Goal: Task Accomplishment & Management: Use online tool/utility

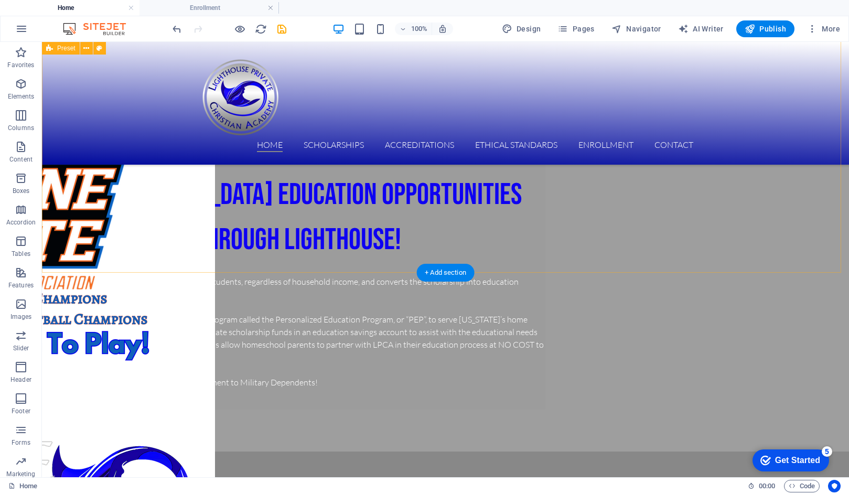
scroll to position [768, 0]
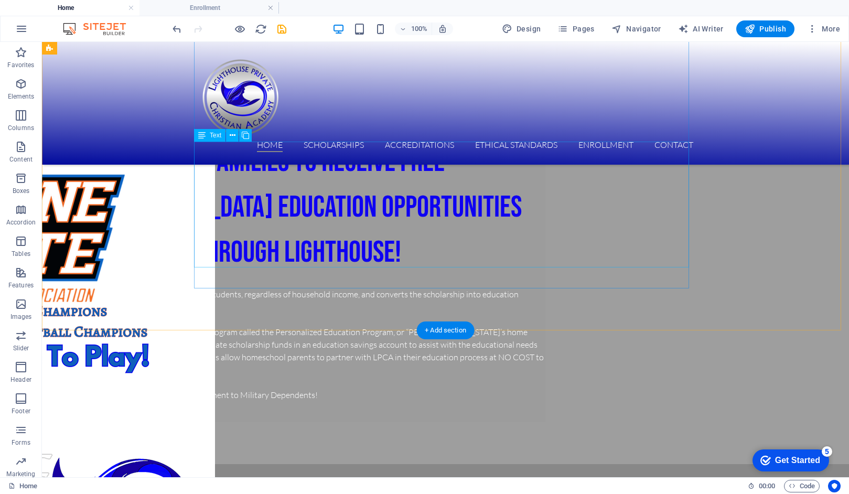
click at [512, 275] on div "House Bill 1 – Expands eligibility for all K-12 students, regardless of househo…" at bounding box center [297, 338] width 495 height 126
click at [473, 275] on div "House Bill 1 – Expands eligibility for all K-12 students, regardless of househo…" at bounding box center [297, 338] width 495 height 126
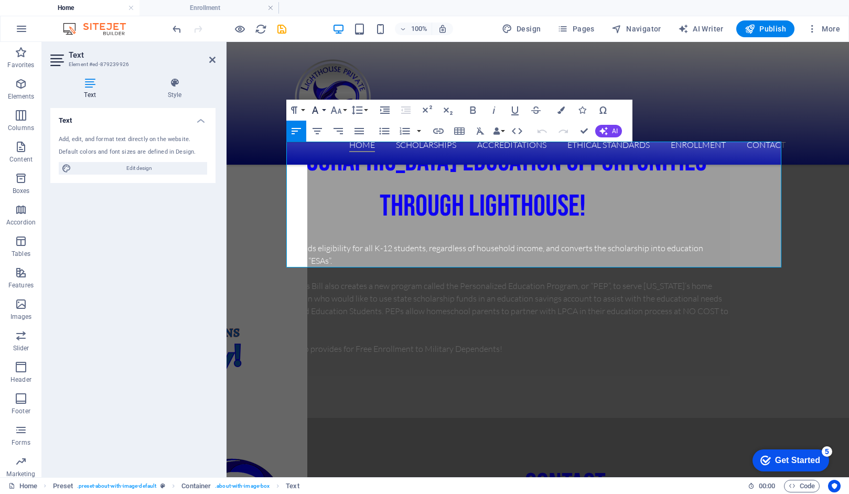
click at [323, 110] on button "Font Family" at bounding box center [317, 110] width 20 height 21
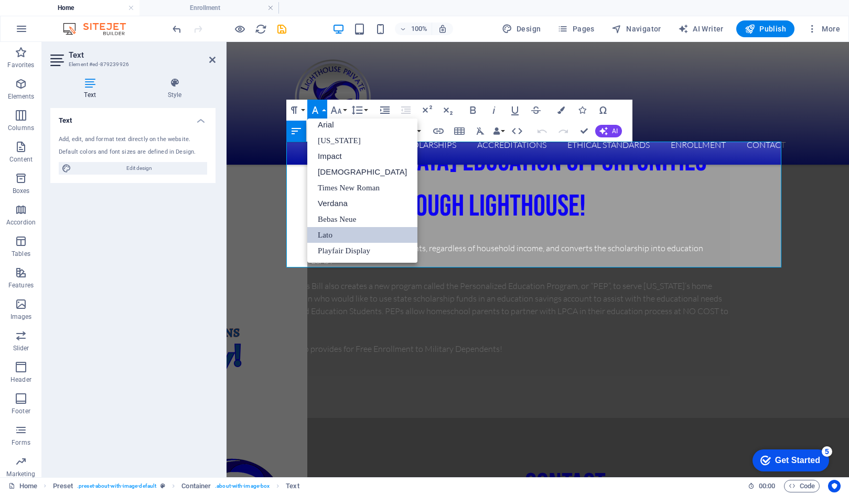
scroll to position [6, 0]
click at [328, 201] on link "Verdana" at bounding box center [362, 204] width 110 height 16
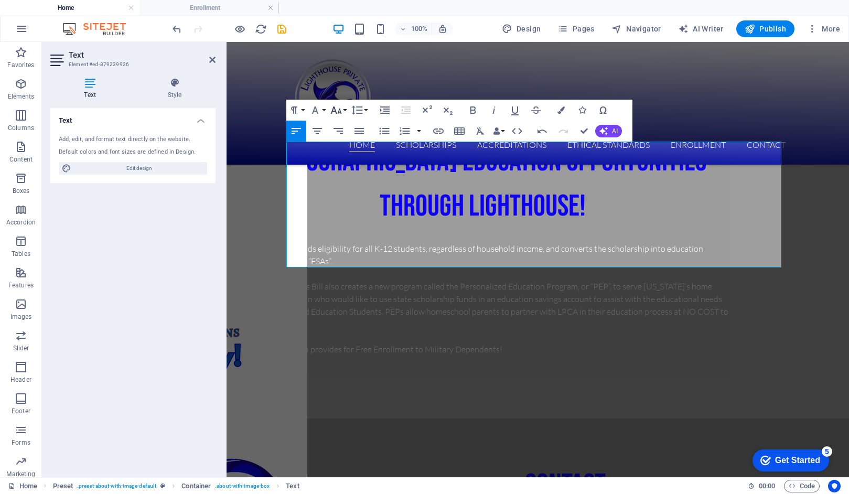
click at [345, 109] on button "Font Size" at bounding box center [338, 110] width 20 height 21
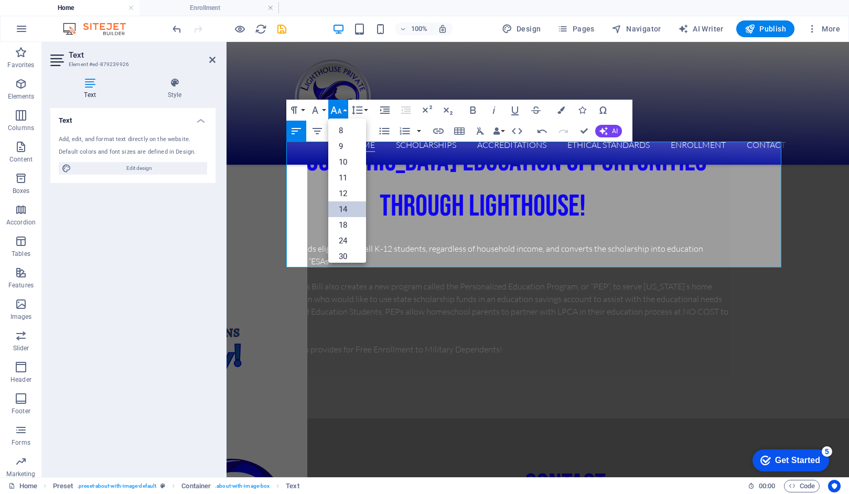
click at [348, 207] on link "14" at bounding box center [347, 209] width 38 height 16
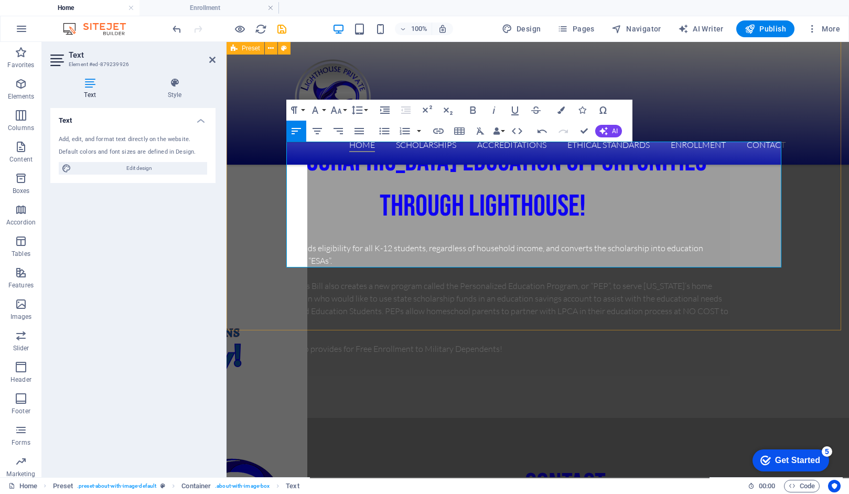
click at [813, 245] on div "NEW Legislative Changes now allow more families to receive FREE [DEMOGRAPHIC_DA…" at bounding box center [537, 126] width 622 height 582
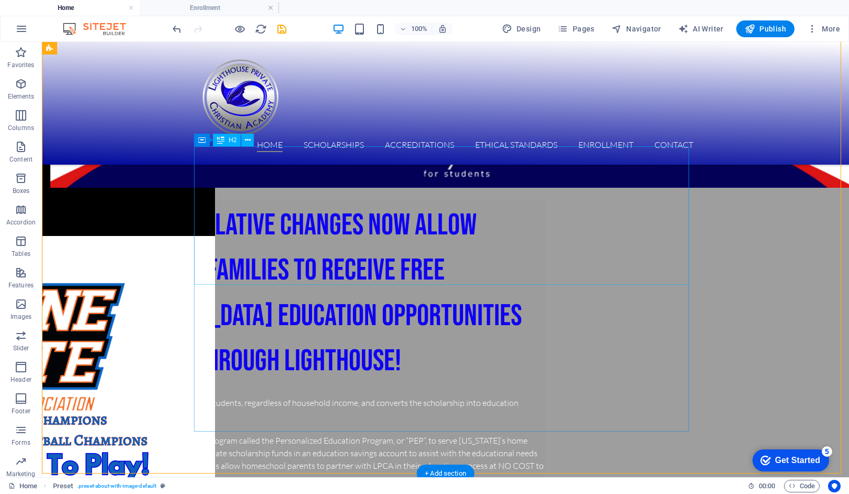
scroll to position [720, 0]
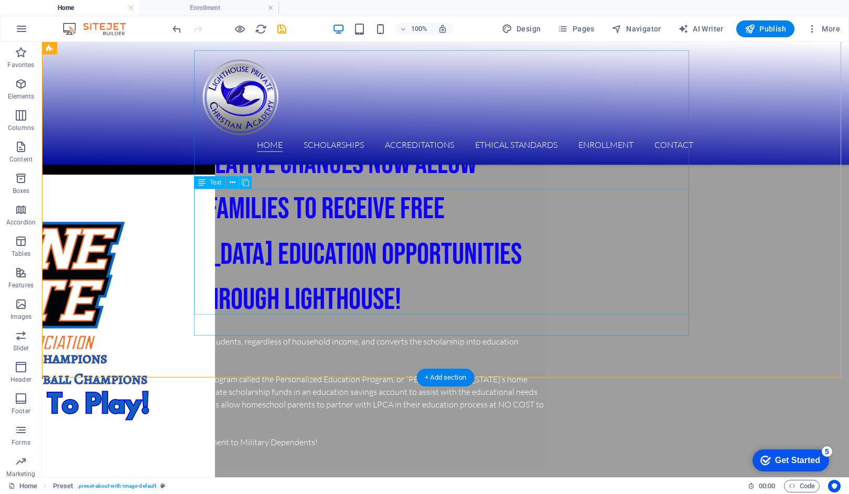
click at [467, 322] on div "House Bill 1 – Expands eligibility for all K-12 students, regardless of househo…" at bounding box center [297, 385] width 495 height 126
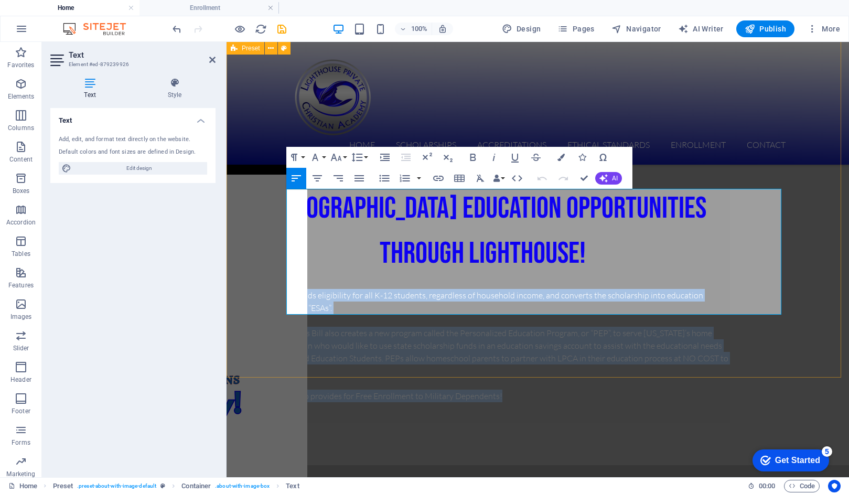
drag, startPoint x: 556, startPoint y: 310, endPoint x: 275, endPoint y: 196, distance: 303.4
click at [275, 196] on div "NEW Legislative Changes now allow more families to receive FREE [DEMOGRAPHIC_DA…" at bounding box center [537, 174] width 622 height 582
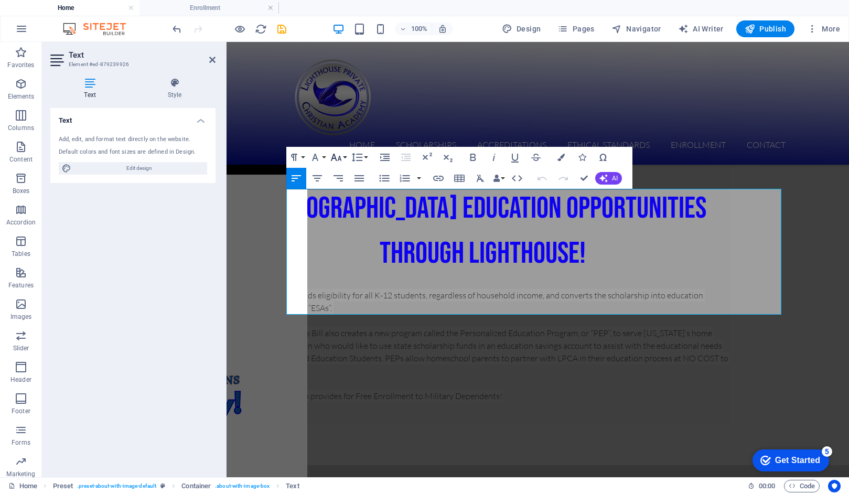
click at [346, 155] on button "Font Size" at bounding box center [338, 157] width 20 height 21
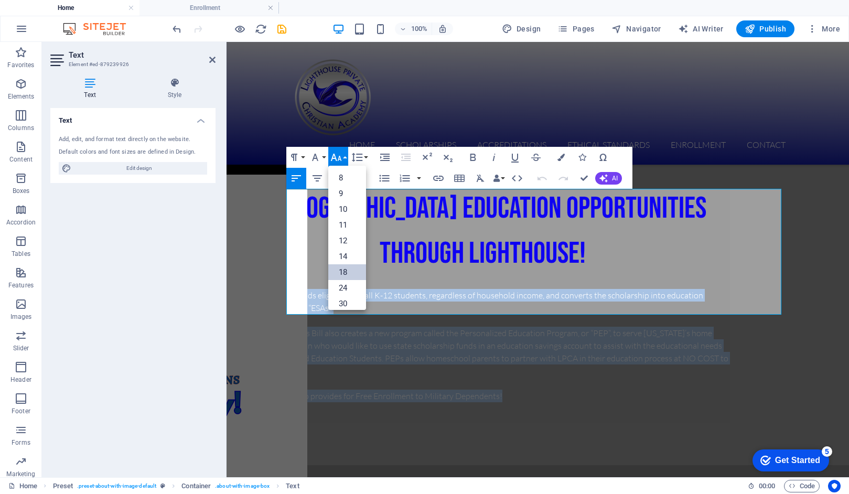
click at [346, 273] on link "18" at bounding box center [347, 272] width 38 height 16
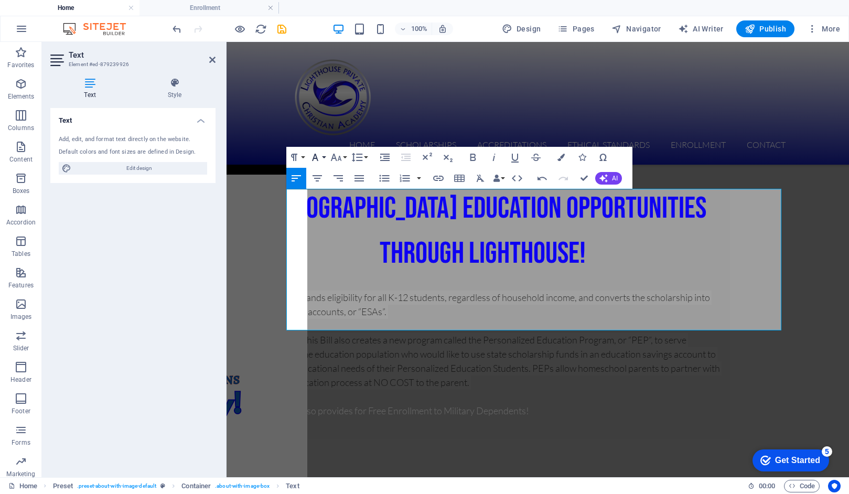
click at [321, 157] on button "Font Family" at bounding box center [317, 157] width 20 height 21
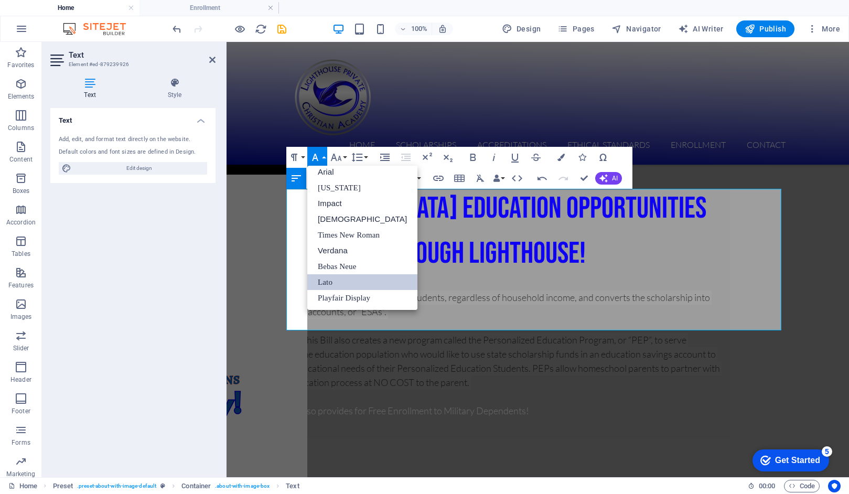
scroll to position [6, 0]
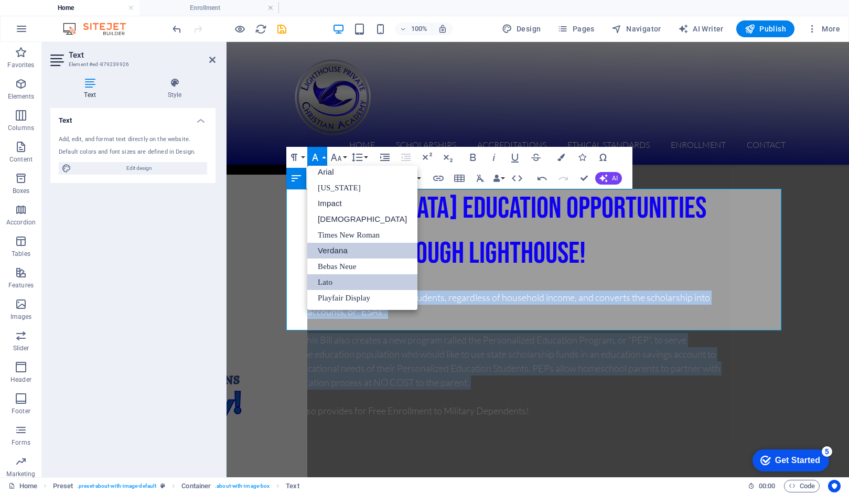
click at [352, 251] on link "Verdana" at bounding box center [362, 251] width 110 height 16
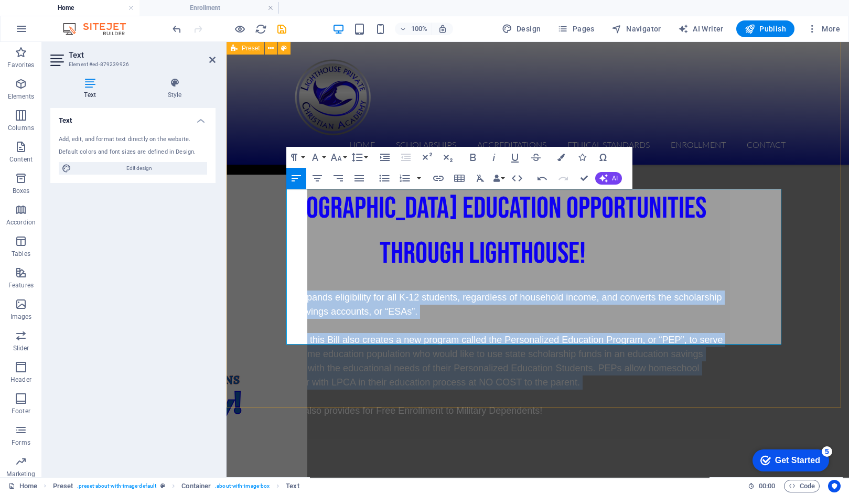
click at [815, 312] on div "NEW Legislative Changes now allow more families to receive FREE [DEMOGRAPHIC_DA…" at bounding box center [537, 182] width 622 height 598
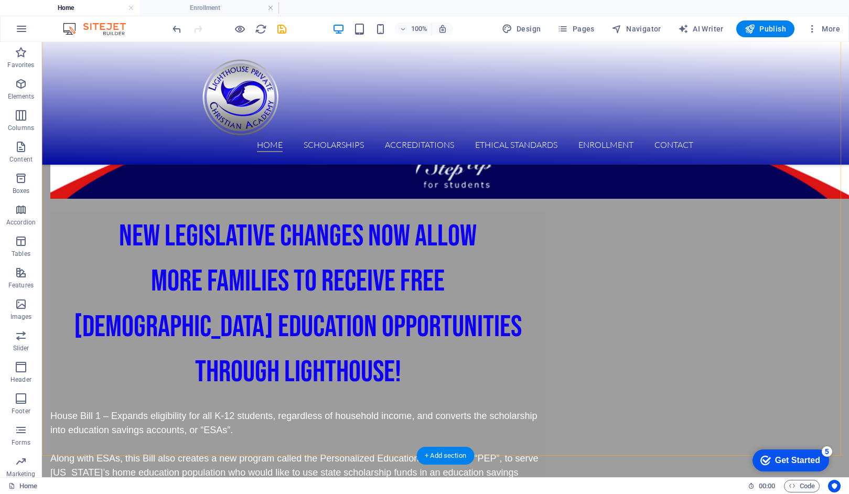
scroll to position [858, 0]
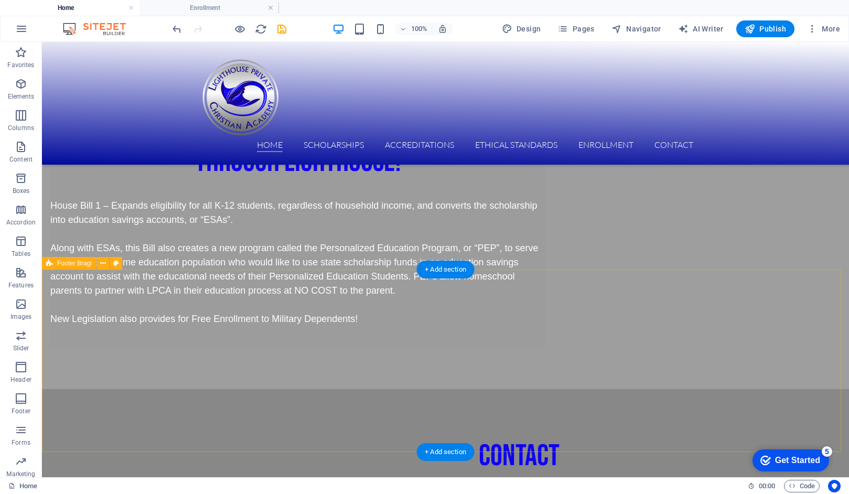
click at [532, 389] on div "contact Lighthouse Private [DEMOGRAPHIC_DATA] Academy Gulf Breeze [STREET_ADDRE…" at bounding box center [445, 499] width 807 height 220
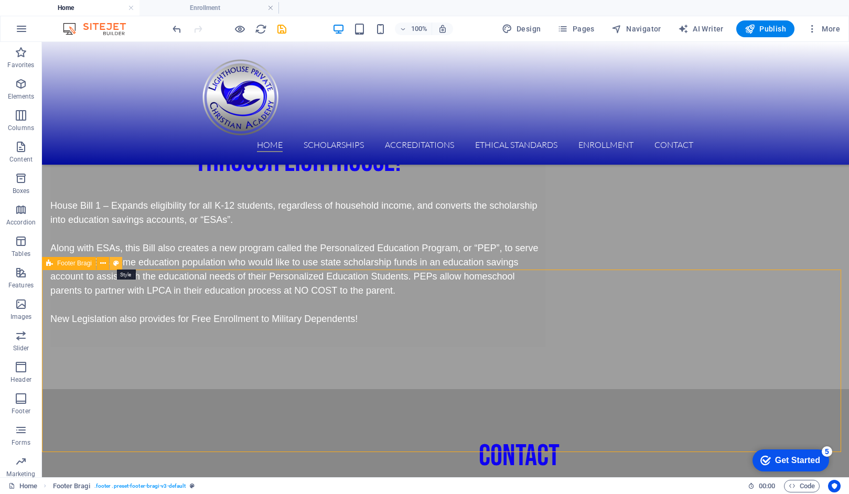
click at [115, 263] on icon at bounding box center [116, 263] width 6 height 11
select select "%"
select select "rem"
select select "px"
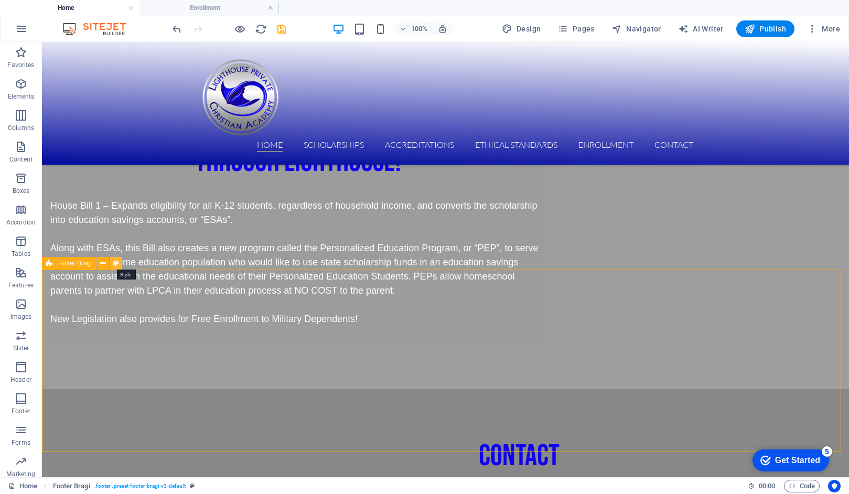
select select "rem"
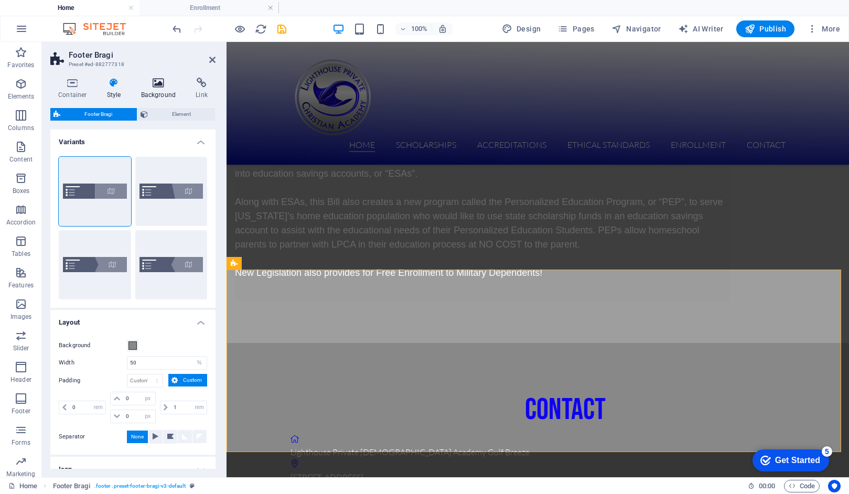
click at [160, 78] on icon at bounding box center [158, 83] width 51 height 10
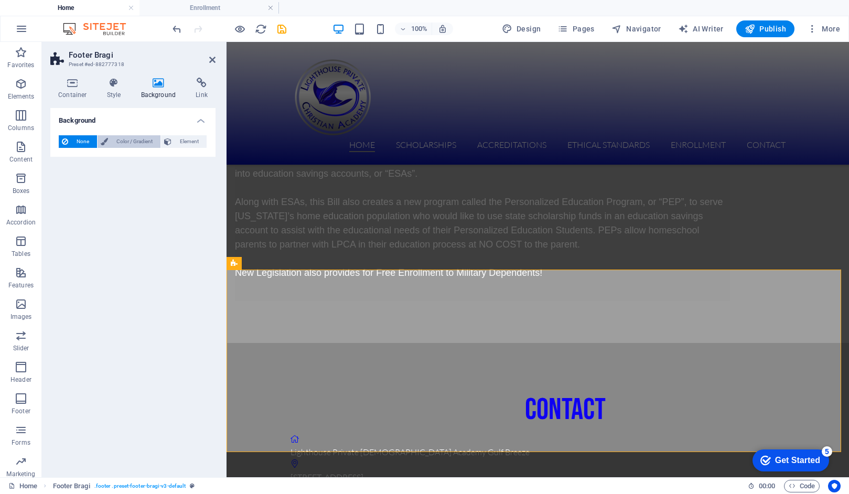
click at [107, 142] on icon at bounding box center [104, 141] width 7 height 13
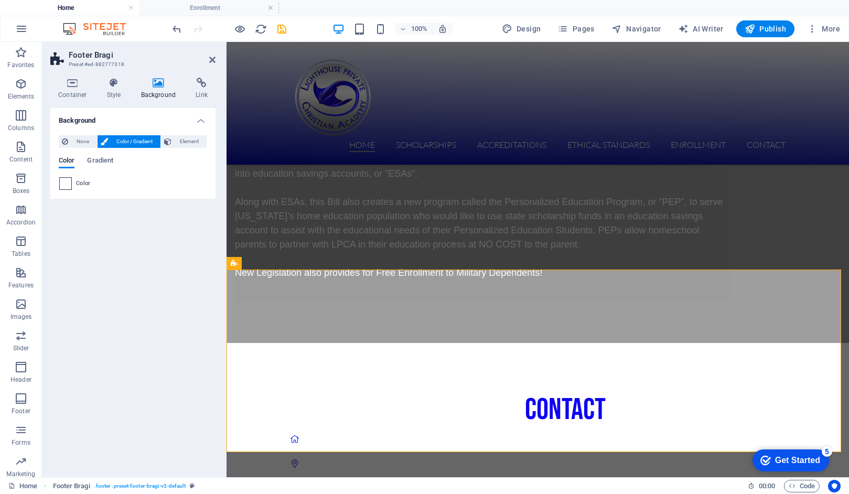
click at [68, 184] on span at bounding box center [66, 184] width 12 height 12
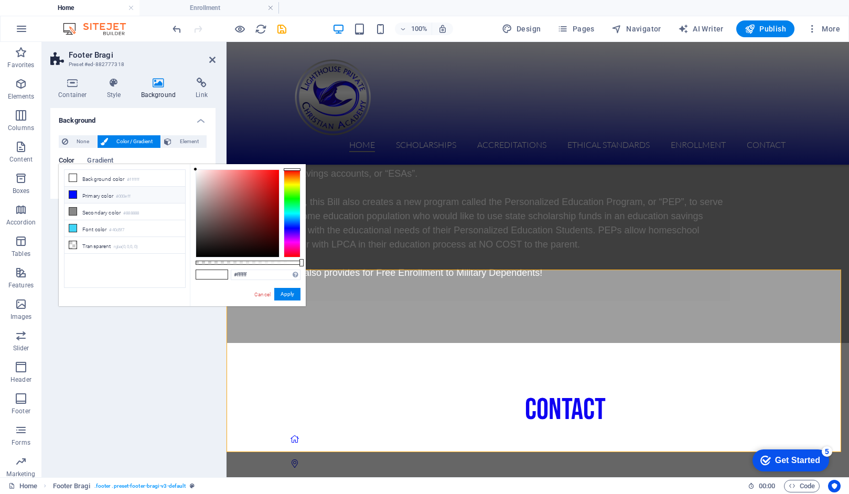
click at [72, 195] on icon at bounding box center [72, 194] width 7 height 7
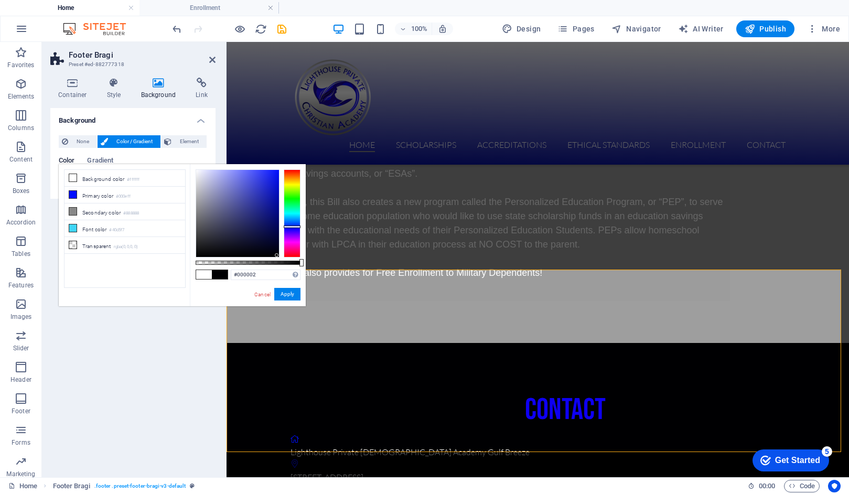
click at [277, 255] on div at bounding box center [237, 213] width 83 height 87
drag, startPoint x: 277, startPoint y: 255, endPoint x: 194, endPoint y: 256, distance: 82.8
click at [194, 256] on div at bounding box center [195, 256] width 4 height 4
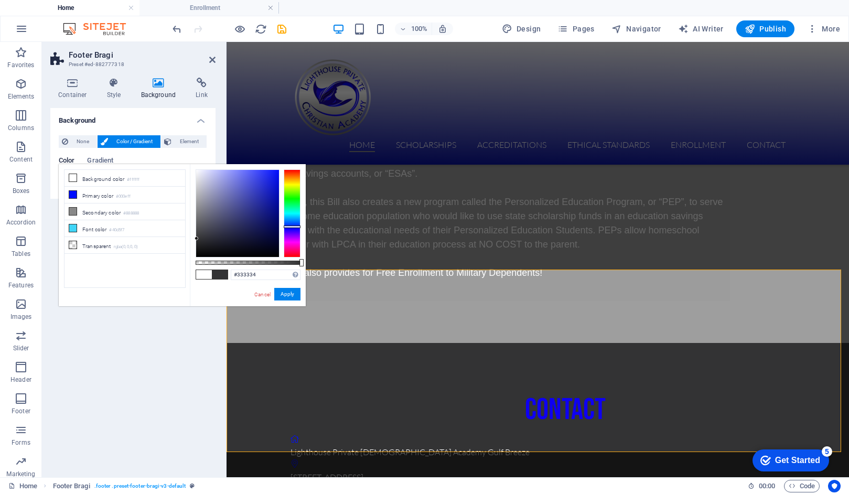
drag, startPoint x: 196, startPoint y: 254, endPoint x: 197, endPoint y: 239, distance: 15.8
click at [197, 239] on div at bounding box center [197, 238] width 4 height 4
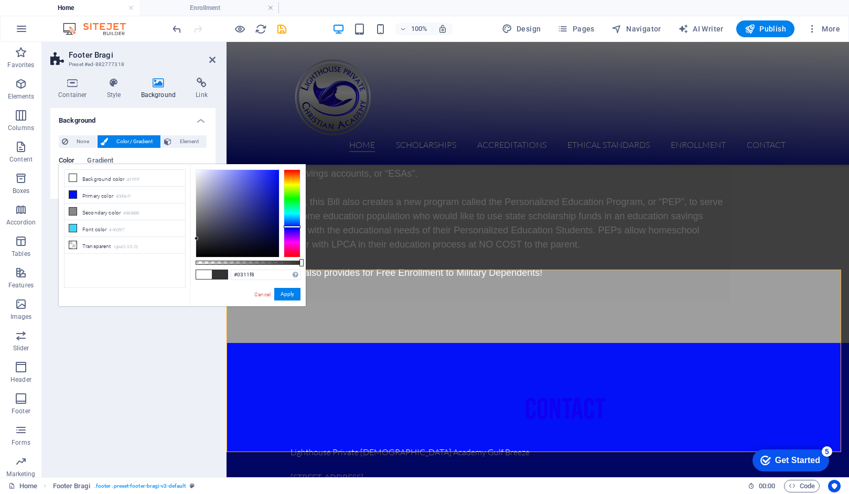
click at [277, 171] on div at bounding box center [237, 213] width 83 height 87
drag, startPoint x: 277, startPoint y: 171, endPoint x: 283, endPoint y: 159, distance: 13.1
click at [283, 159] on body "Lighthouse Private [DEMOGRAPHIC_DATA] Academy Gulf Breeze Home Enrollment Favor…" at bounding box center [424, 247] width 849 height 494
click at [406, 385] on div "contact" at bounding box center [565, 409] width 551 height 48
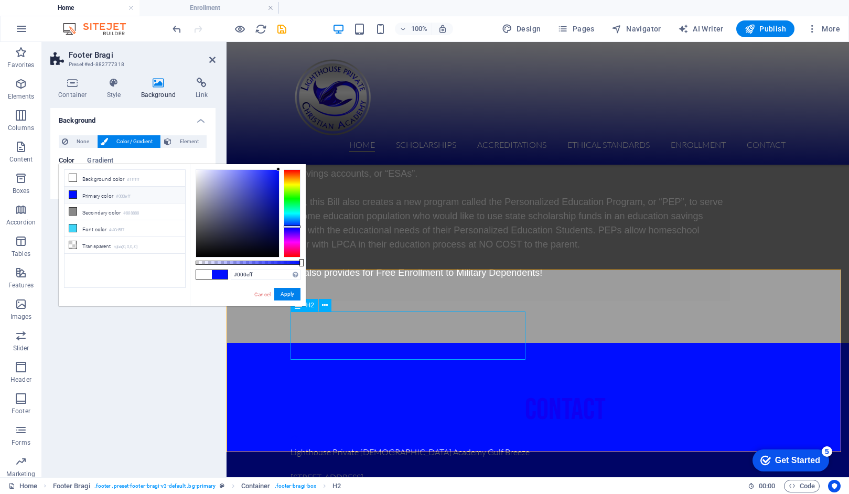
click at [406, 385] on div "contact" at bounding box center [565, 409] width 551 height 48
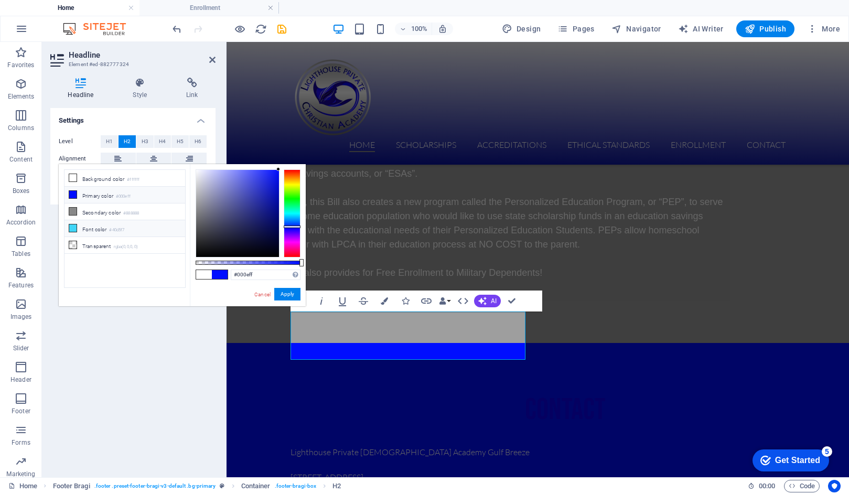
click at [84, 226] on li "Font color #40d5f7" at bounding box center [124, 228] width 121 height 17
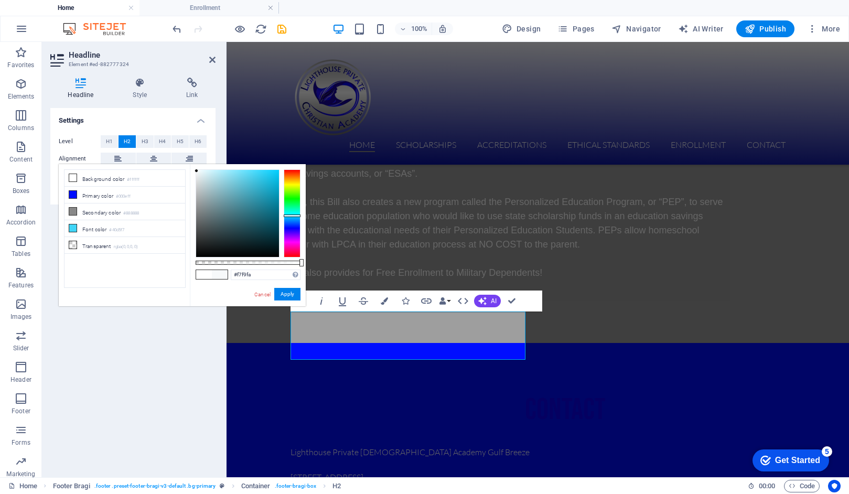
click at [197, 171] on div at bounding box center [237, 213] width 83 height 87
type input "#ffffff"
drag, startPoint x: 197, startPoint y: 171, endPoint x: 185, endPoint y: 161, distance: 15.2
click at [185, 161] on body "Lighthouse Private [DEMOGRAPHIC_DATA] Academy Gulf Breeze Home Enrollment Favor…" at bounding box center [424, 247] width 849 height 494
click at [288, 294] on button "Apply" at bounding box center [287, 294] width 26 height 13
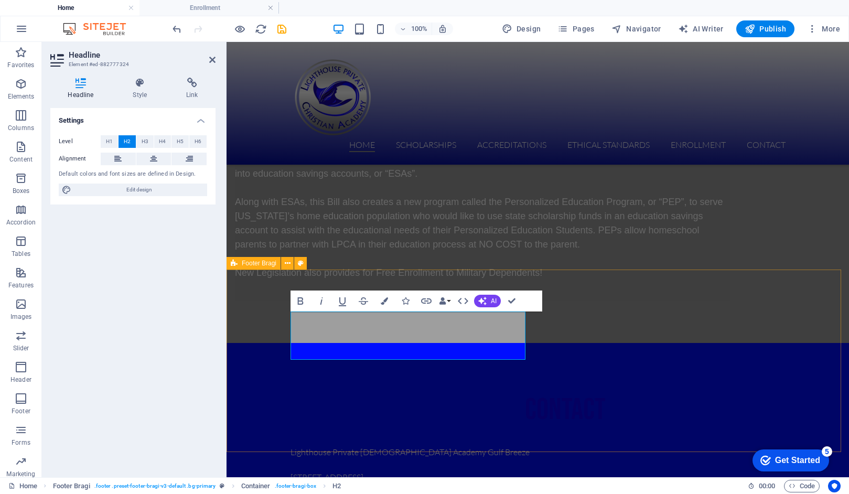
click at [599, 383] on div "contact Lighthouse Private [DEMOGRAPHIC_DATA] Academy Gulf Breeze [STREET_ADDRE…" at bounding box center [537, 453] width 622 height 220
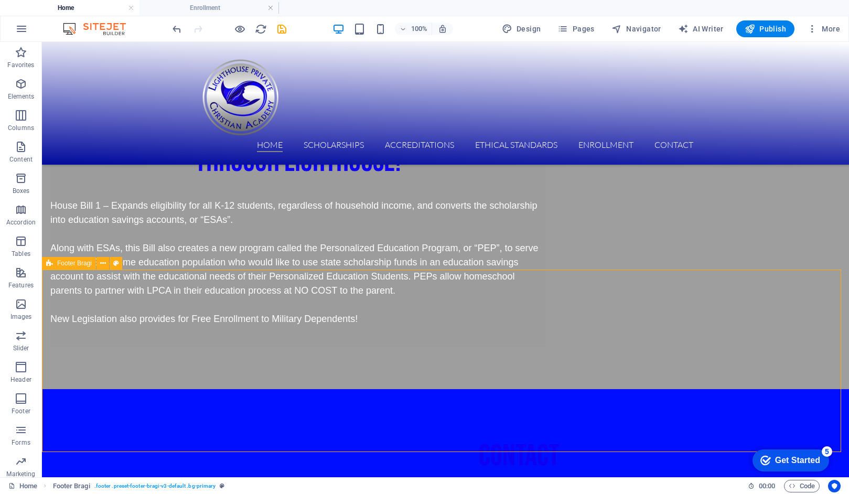
click at [599, 389] on div "contact Lighthouse Private [DEMOGRAPHIC_DATA] Academy Gulf Breeze [STREET_ADDRE…" at bounding box center [445, 499] width 807 height 220
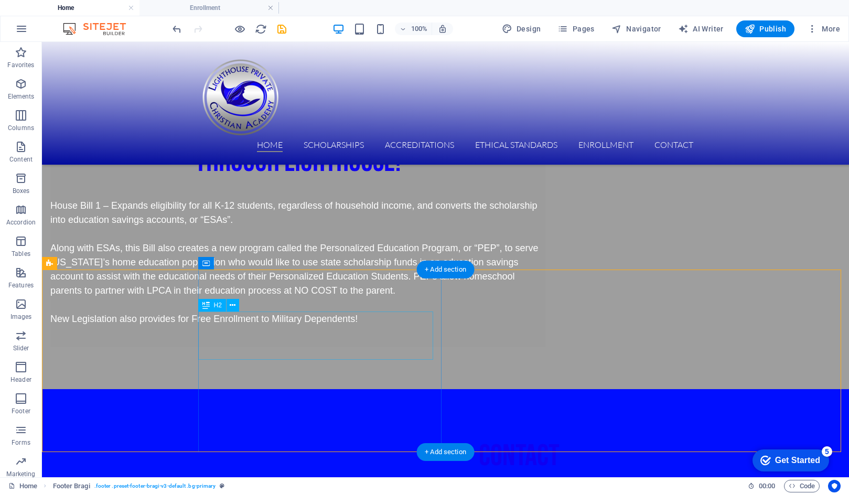
click at [342, 431] on div "contact" at bounding box center [519, 455] width 643 height 48
click at [278, 431] on div "contact" at bounding box center [519, 455] width 643 height 48
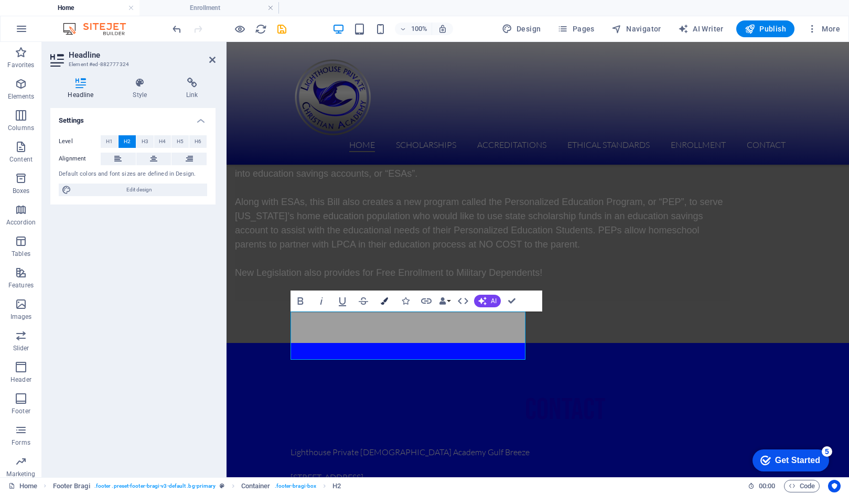
click at [385, 301] on icon "button" at bounding box center [384, 300] width 7 height 7
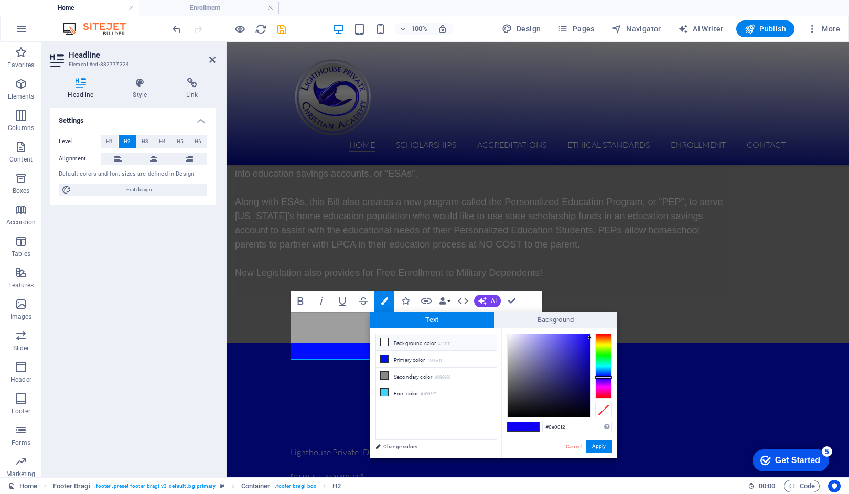
click at [387, 342] on icon at bounding box center [384, 341] width 7 height 7
type input "#ffffff"
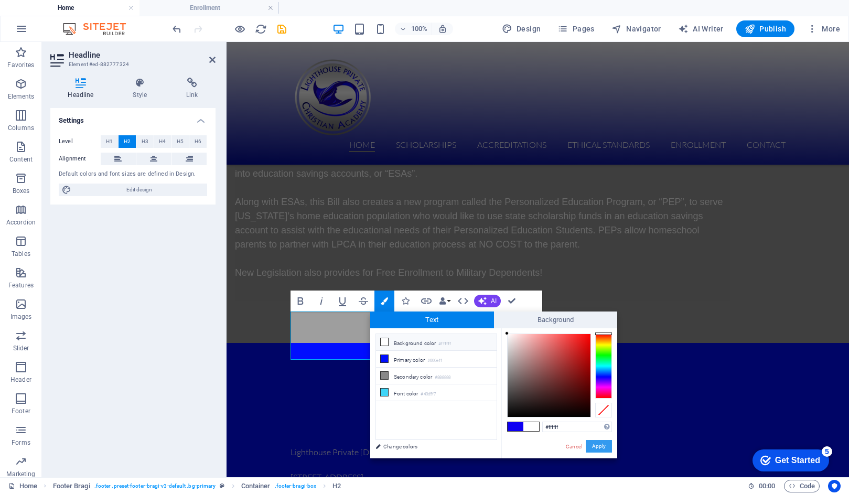
click at [599, 447] on button "Apply" at bounding box center [599, 446] width 26 height 13
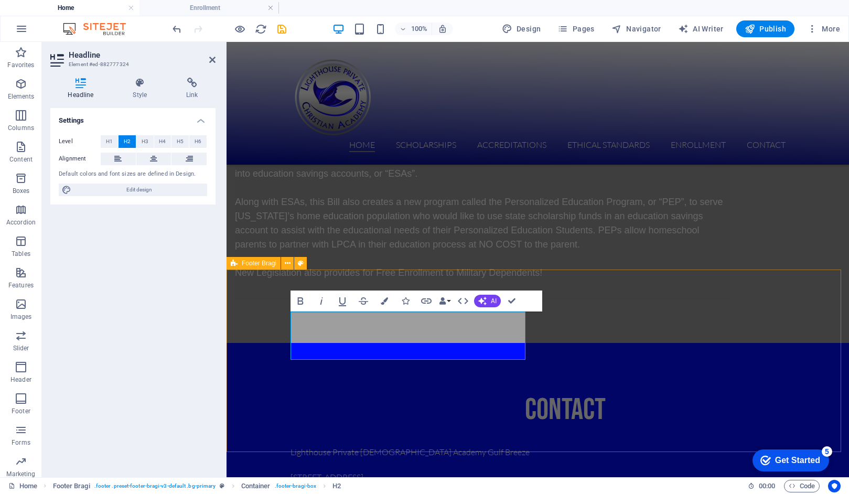
click at [649, 349] on div "contact Lighthouse Private [DEMOGRAPHIC_DATA] Academy Gulf Breeze [STREET_ADDRE…" at bounding box center [537, 453] width 622 height 220
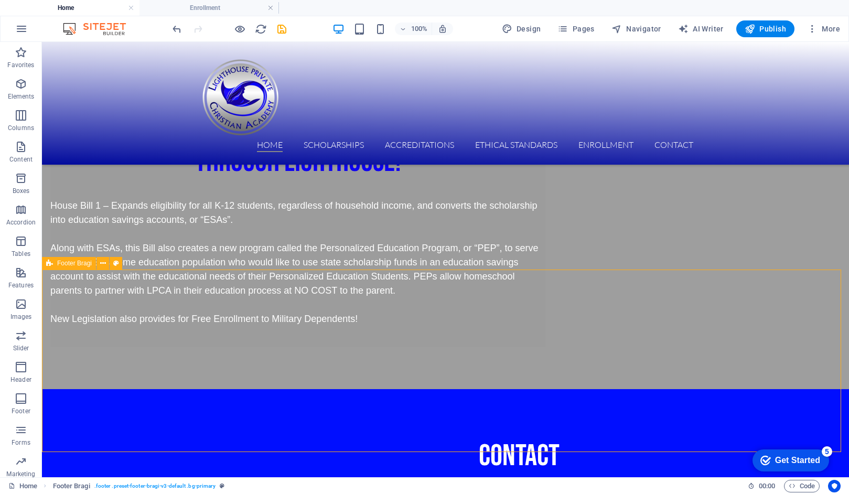
click at [649, 389] on div "contact Lighthouse Private [DEMOGRAPHIC_DATA] Academy Gulf Breeze [STREET_ADDRE…" at bounding box center [445, 499] width 807 height 220
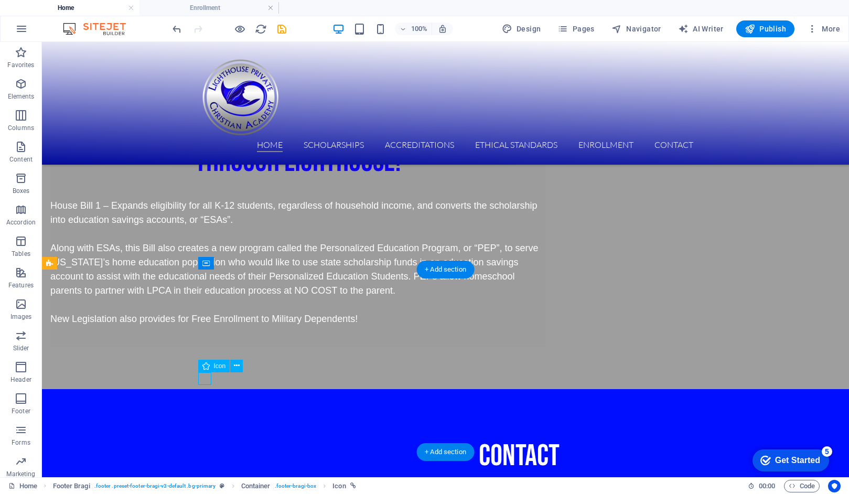
select select "xMidYMid"
select select "px"
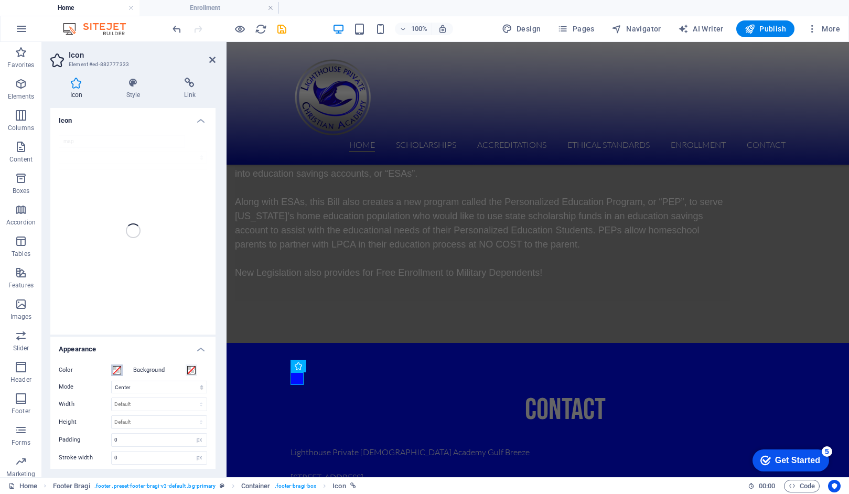
click at [117, 371] on span at bounding box center [117, 370] width 8 height 8
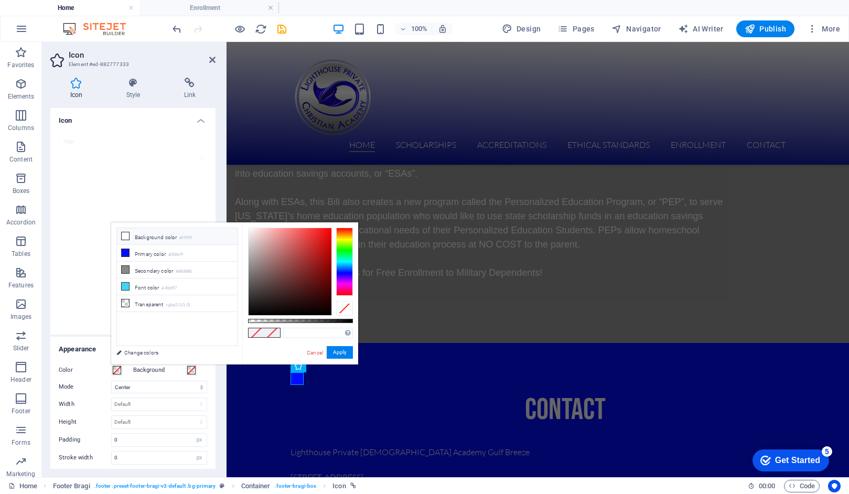
click at [126, 236] on icon at bounding box center [125, 235] width 7 height 7
type input "#ffffff"
click at [343, 351] on button "Apply" at bounding box center [340, 352] width 26 height 13
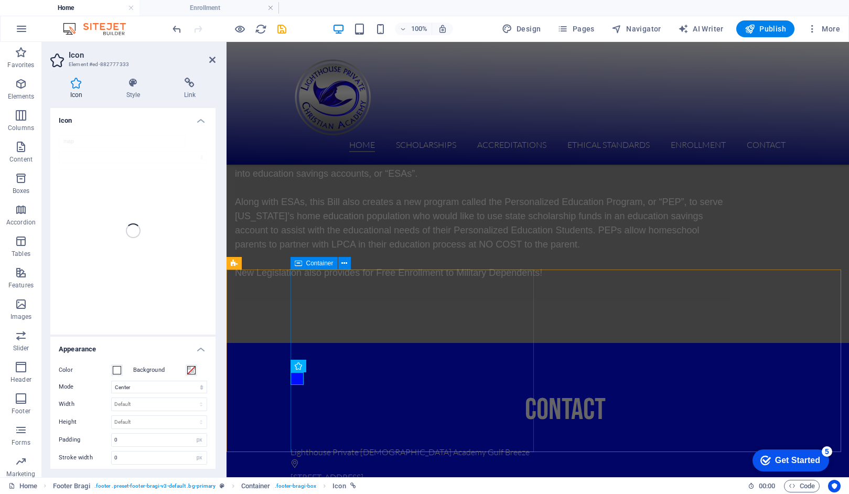
click at [298, 392] on div "contact Lighthouse Private [DEMOGRAPHIC_DATA] Academy Gulf Breeze [STREET_ADDRE…" at bounding box center [569, 453] width 559 height 220
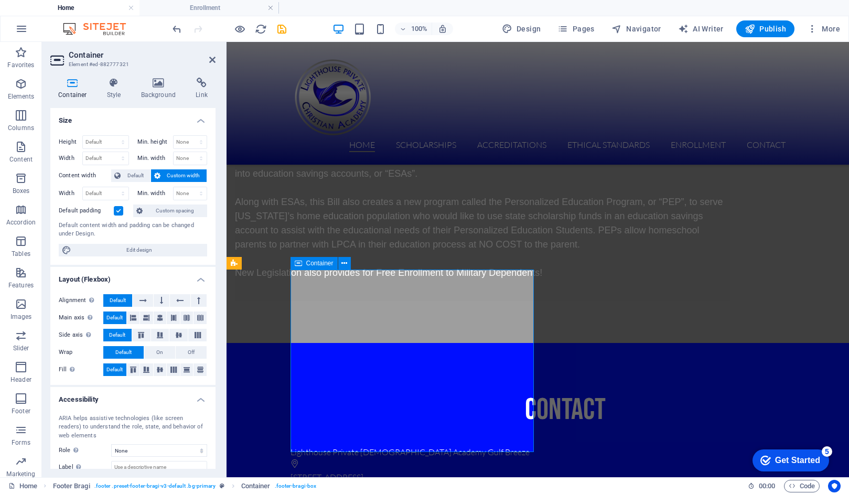
click at [296, 393] on div "contact Lighthouse Private [DEMOGRAPHIC_DATA] Academy Gulf Breeze [STREET_ADDRE…" at bounding box center [569, 453] width 559 height 220
click at [211, 59] on icon at bounding box center [212, 60] width 6 height 8
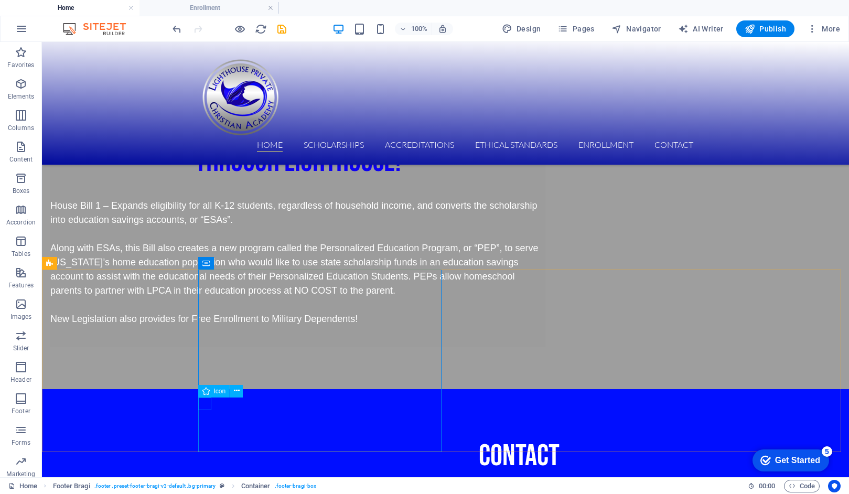
click at [205, 392] on icon at bounding box center [205, 391] width 7 height 13
select select "xMidYMid"
select select "px"
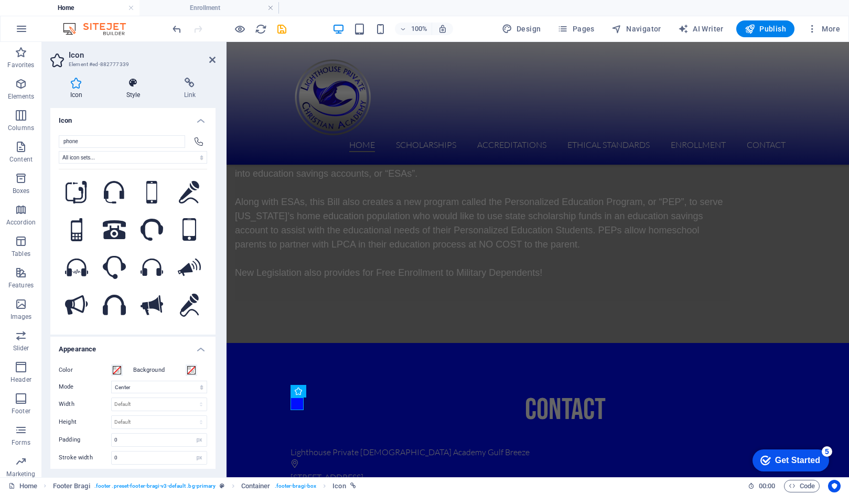
click at [135, 89] on h4 "Style" at bounding box center [135, 89] width 58 height 22
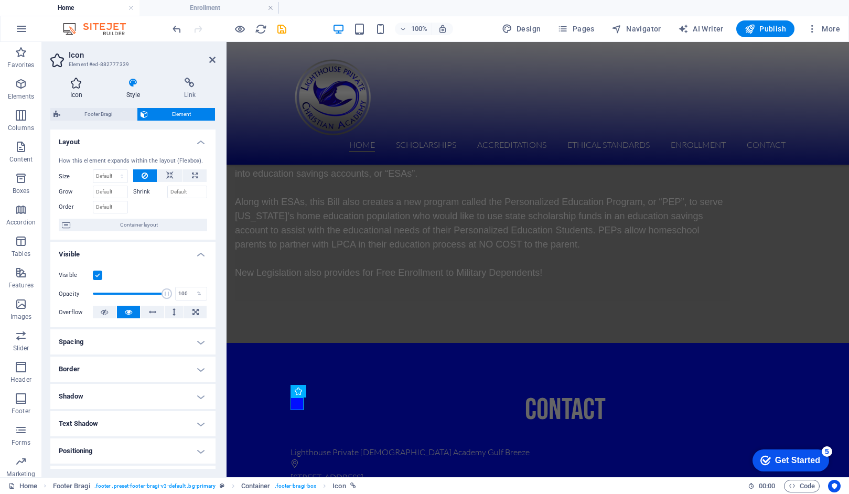
click at [80, 84] on icon at bounding box center [76, 83] width 52 height 10
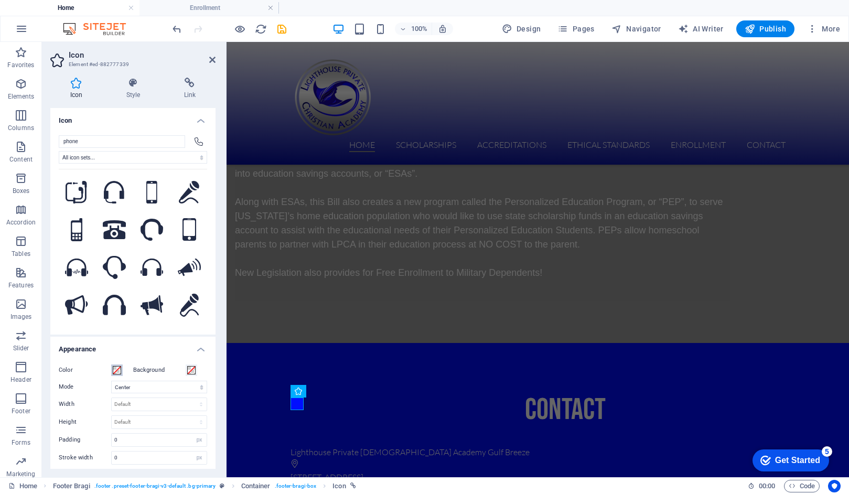
click at [117, 367] on span at bounding box center [117, 370] width 8 height 8
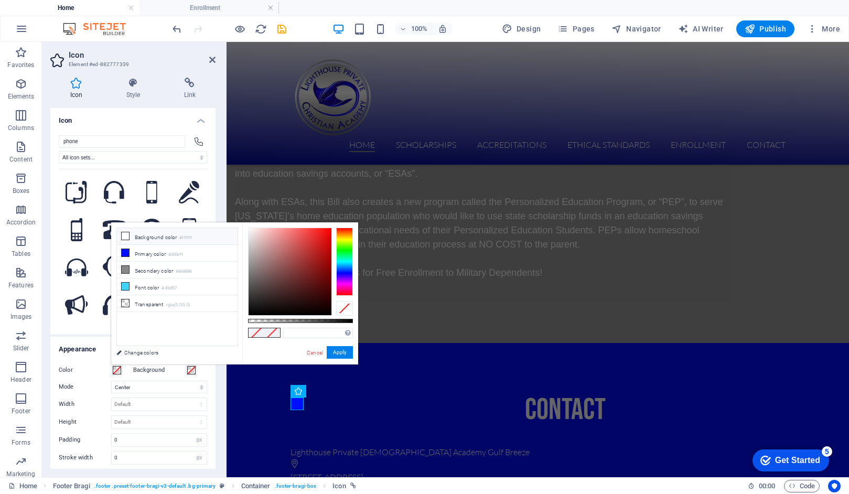
click at [127, 234] on icon at bounding box center [125, 235] width 7 height 7
type input "#ffffff"
click at [342, 352] on button "Apply" at bounding box center [340, 352] width 26 height 13
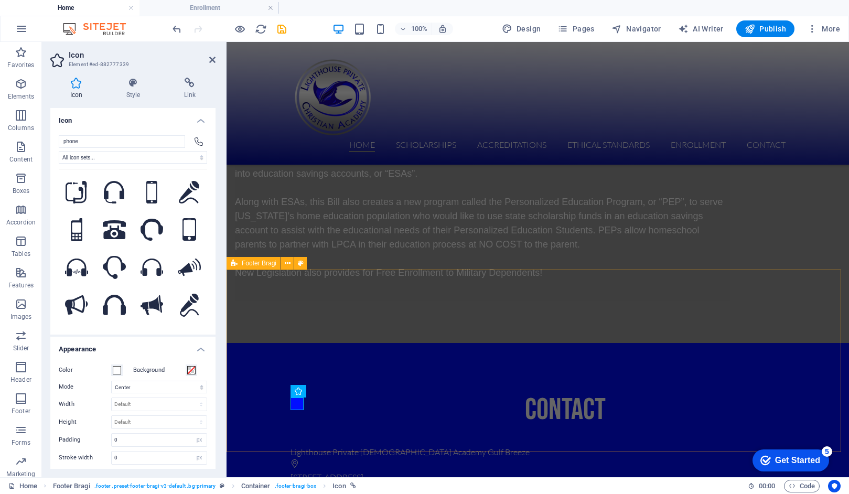
click at [603, 363] on div "contact Lighthouse Private [DEMOGRAPHIC_DATA] Academy Gulf Breeze [STREET_ADDRE…" at bounding box center [537, 453] width 622 height 220
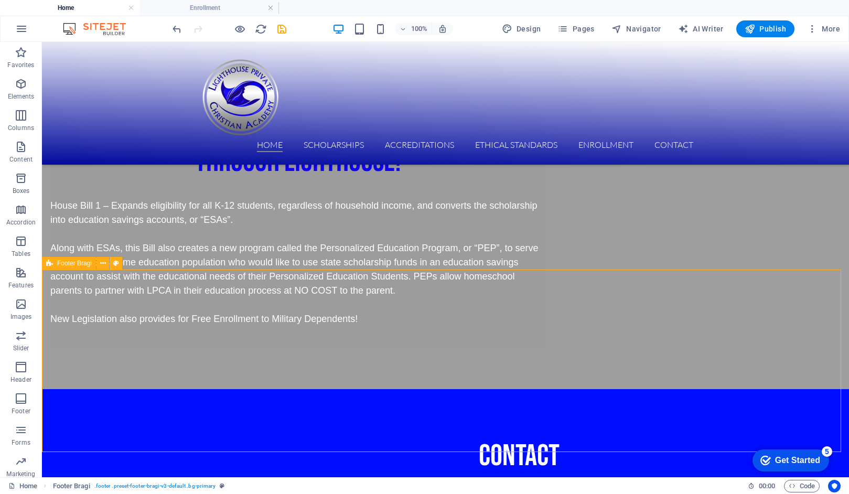
click at [599, 389] on div "contact Lighthouse Private [DEMOGRAPHIC_DATA] Academy Gulf Breeze [STREET_ADDRE…" at bounding box center [445, 499] width 807 height 220
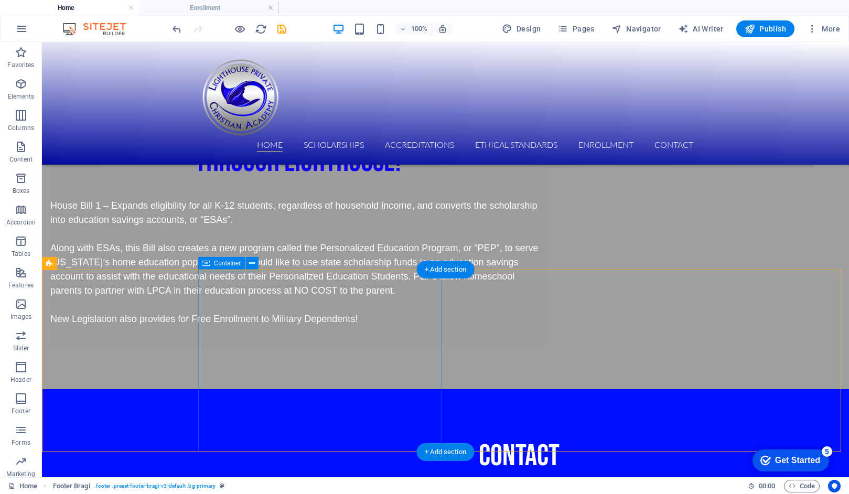
click at [208, 417] on div "contact Lighthouse Private [DEMOGRAPHIC_DATA] Academy Gulf Breeze [STREET_ADDRE…" at bounding box center [523, 499] width 651 height 220
click at [546, 389] on div "contact Lighthouse Private [DEMOGRAPHIC_DATA] Academy Gulf Breeze [STREET_ADDRE…" at bounding box center [445, 499] width 807 height 220
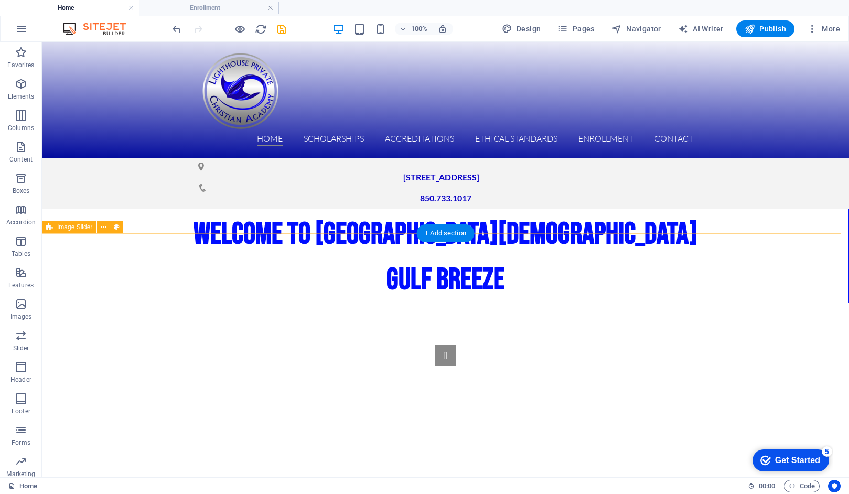
scroll to position [0, 0]
